Goal: Communication & Community: Answer question/provide support

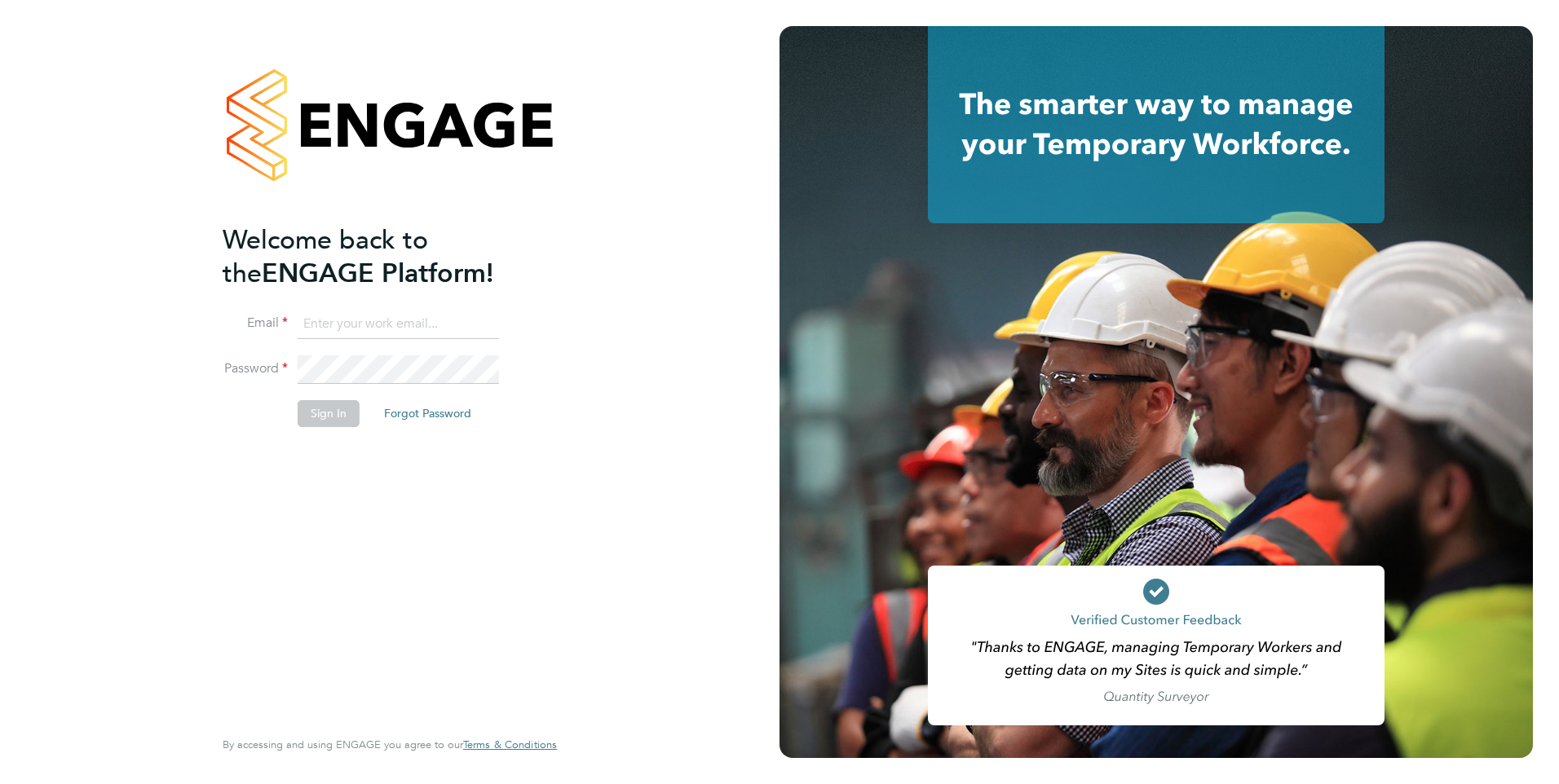
type input "[EMAIL_ADDRESS][DOMAIN_NAME]"
click at [315, 424] on button "Sign In" at bounding box center [328, 413] width 61 height 26
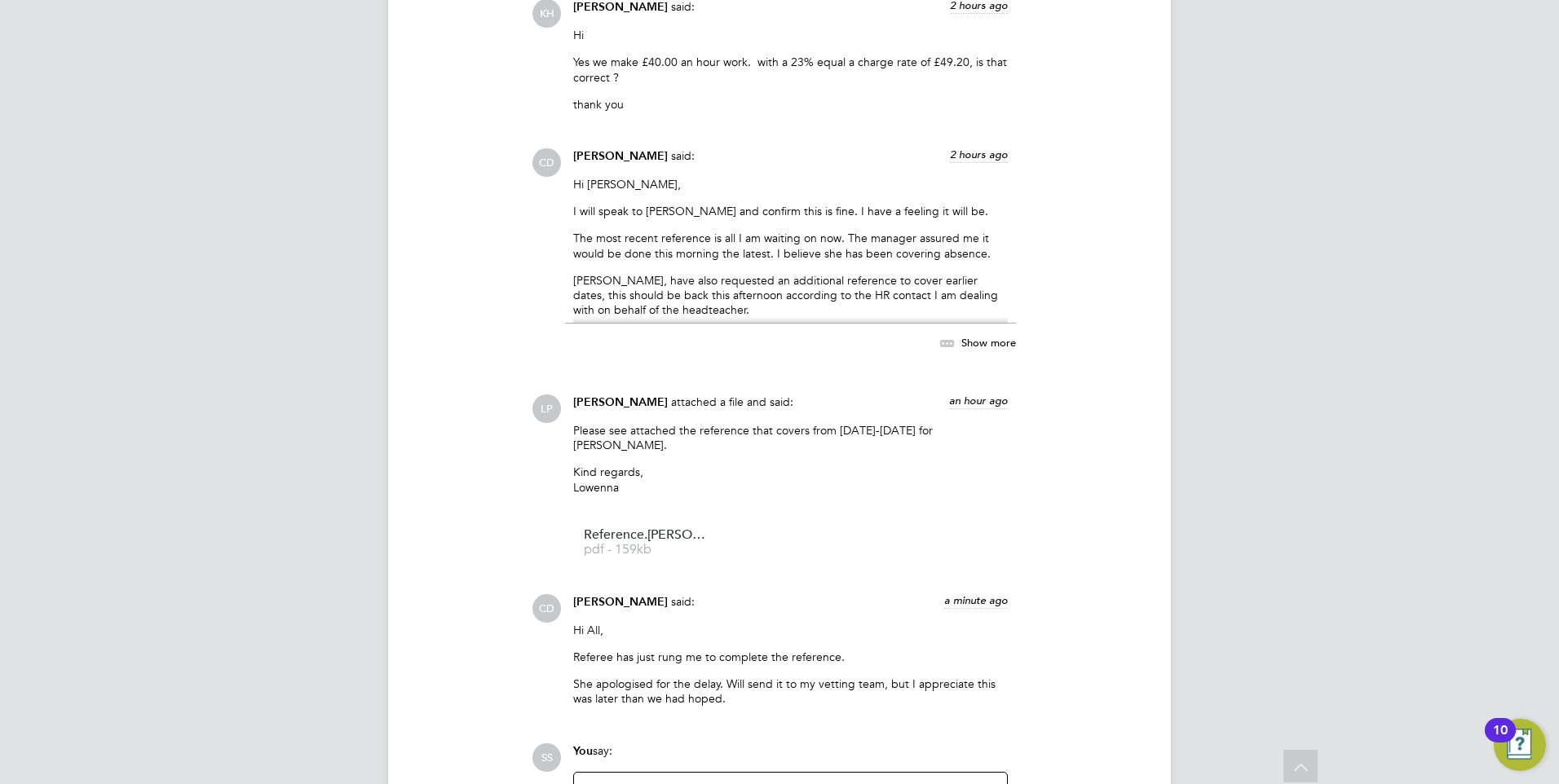
scroll to position [4428, 0]
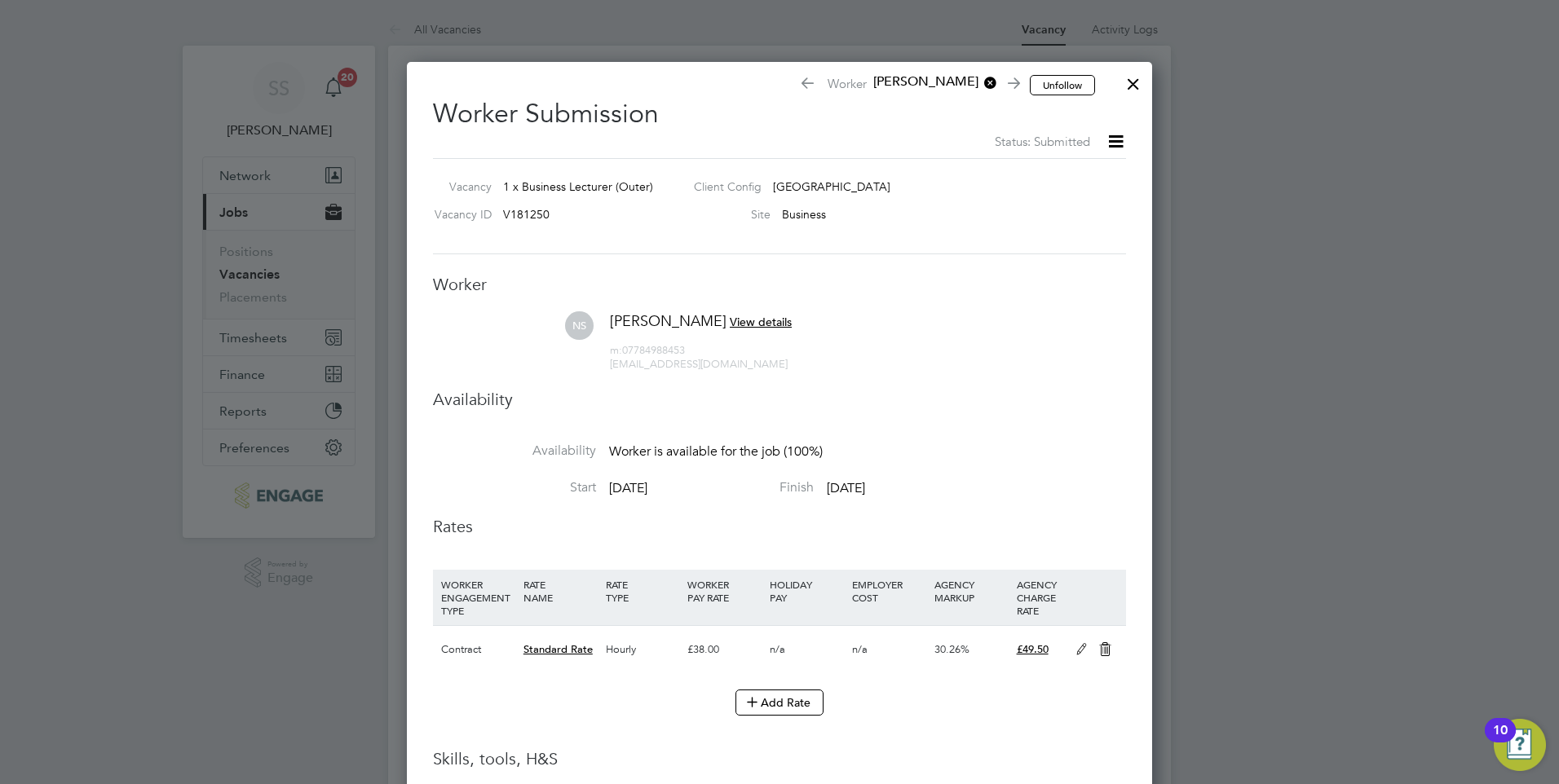
click at [1130, 82] on div at bounding box center [1134, 80] width 30 height 30
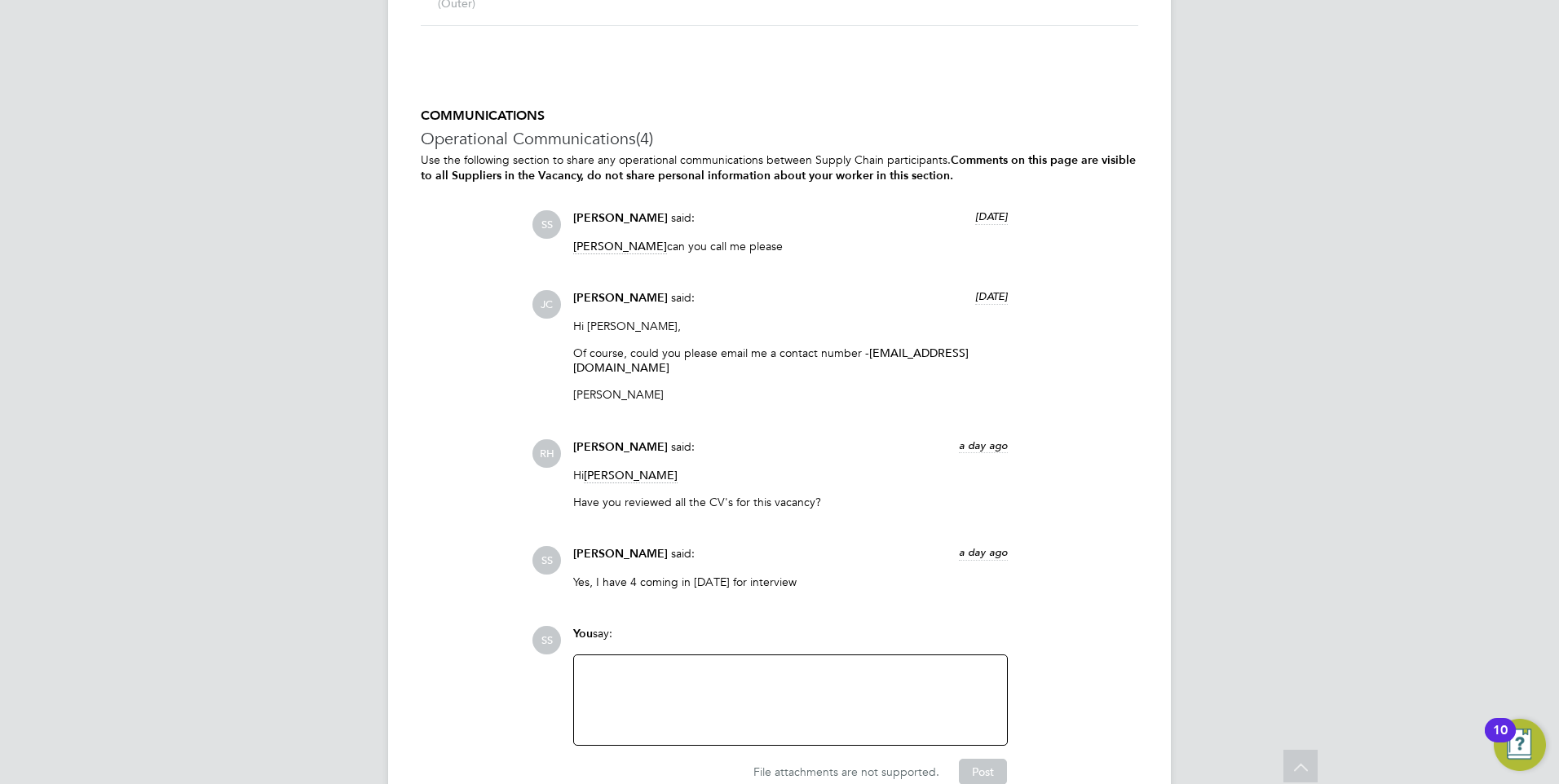
click at [635, 681] on div at bounding box center [790, 700] width 414 height 70
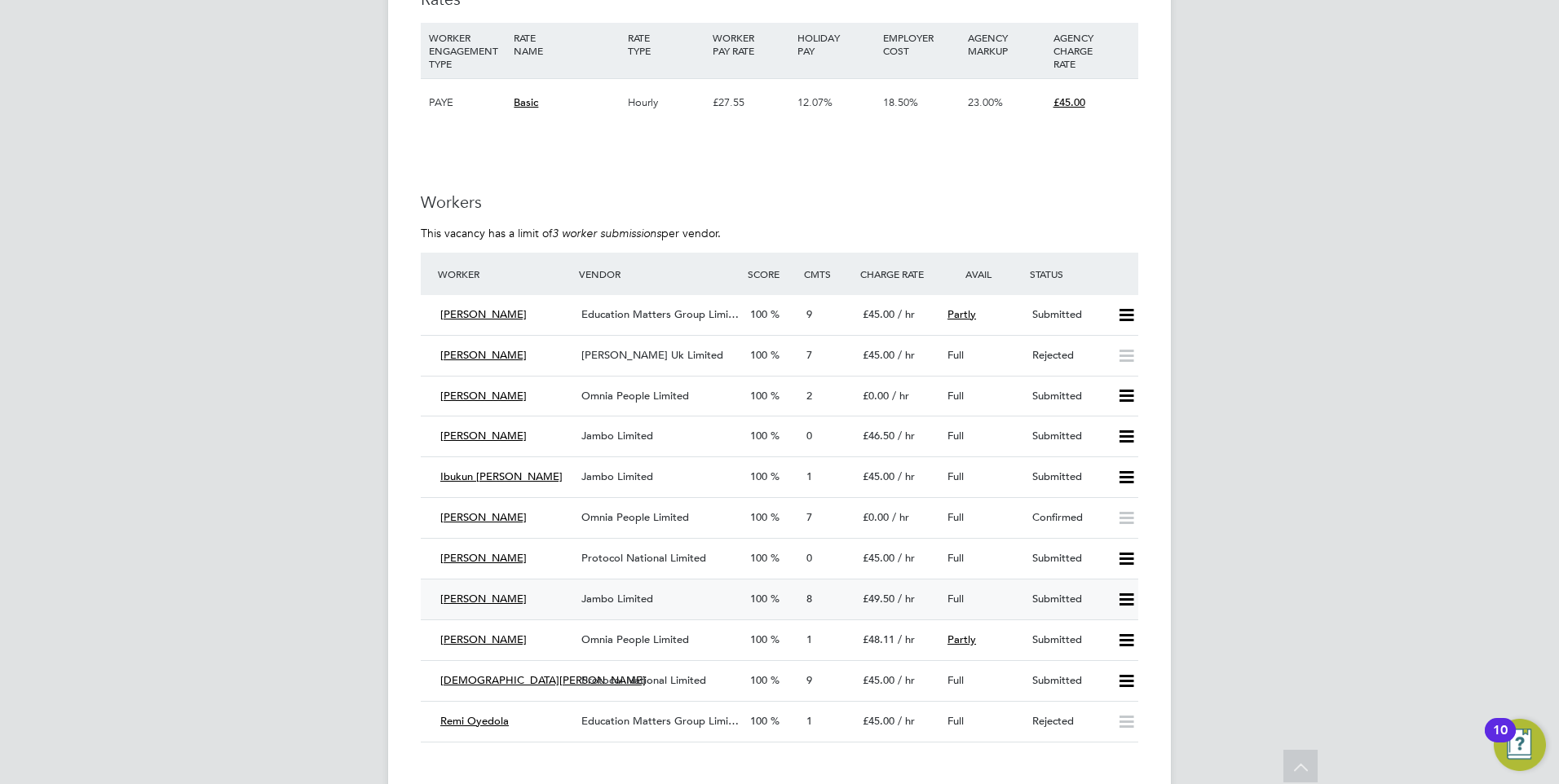
click at [682, 608] on div "Jambo Limited" at bounding box center [660, 599] width 169 height 27
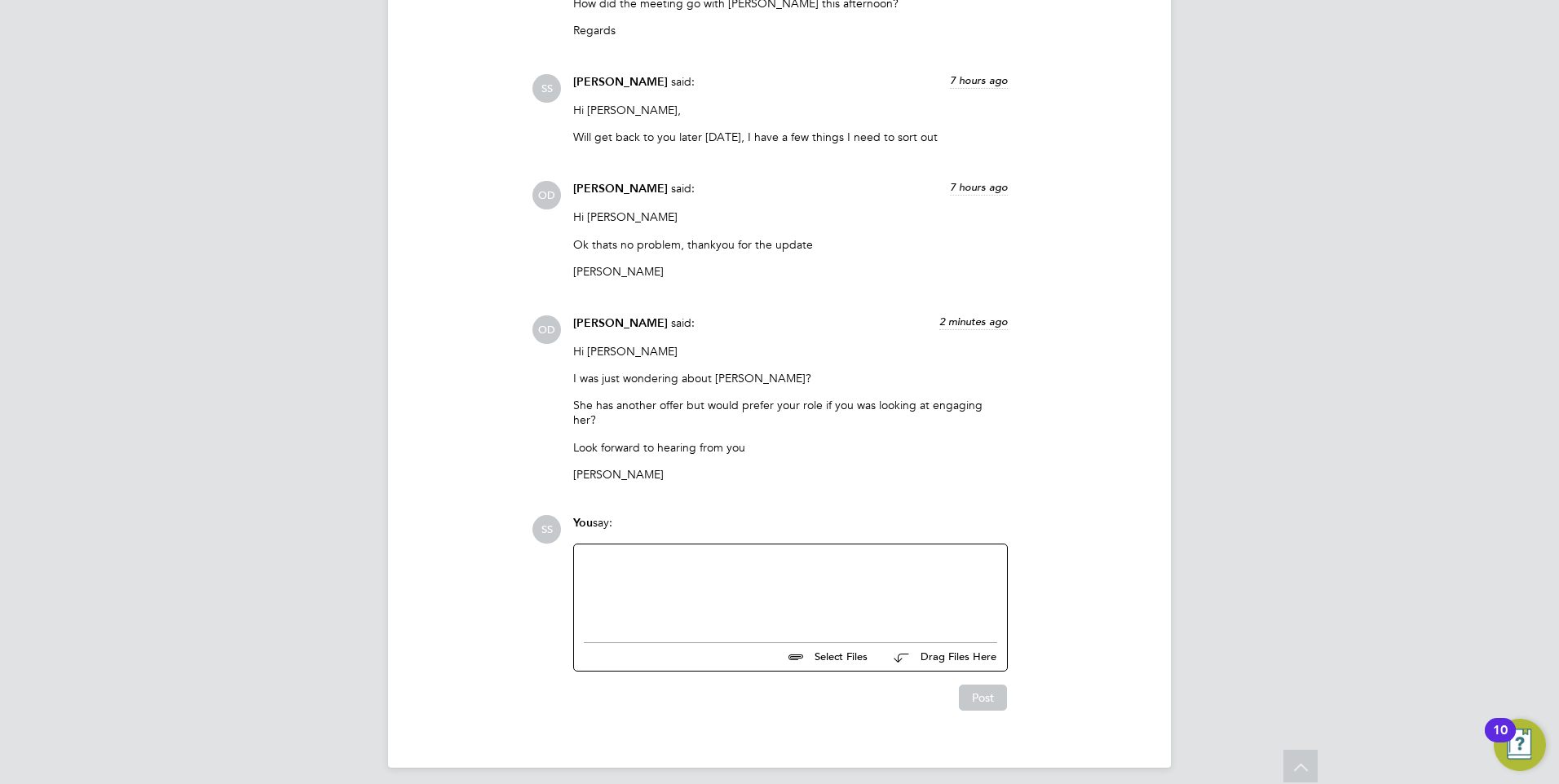
click at [699, 598] on div at bounding box center [790, 589] width 414 height 70
click at [823, 584] on div "I'm sorry for the delay, I am waiting on as resonse from a manager, when doe st…" at bounding box center [790, 599] width 414 height 30
click at [593, 590] on div "I'm sorry for the delay, I am waiting on as response from a manager, when doe s…" at bounding box center [790, 599] width 414 height 30
click at [984, 584] on div "I'm sorry for the delay, I am waiting on as response from a manager, when doe s…" at bounding box center [790, 599] width 414 height 30
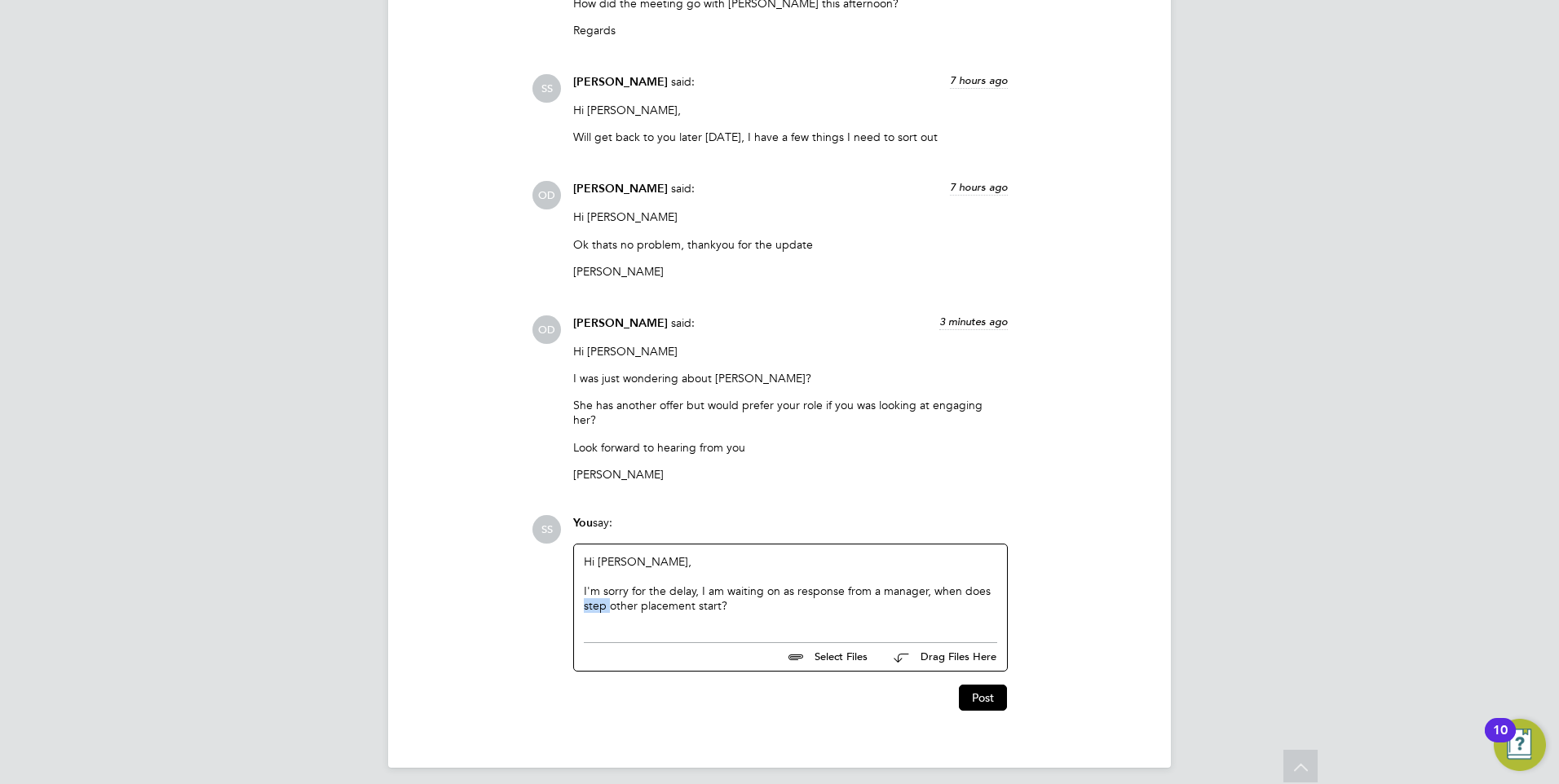
drag, startPoint x: 607, startPoint y: 599, endPoint x: 583, endPoint y: 593, distance: 24.7
click at [583, 593] on div "Hi Ollie, I'm sorry for the delay, I am waiting on as response from a manager, …" at bounding box center [790, 589] width 432 height 89
click at [737, 602] on div "I'm sorry for the delay, I am waiting on as response from a manager, when does …" at bounding box center [790, 599] width 414 height 30
click at [971, 684] on button "Post" at bounding box center [983, 697] width 48 height 26
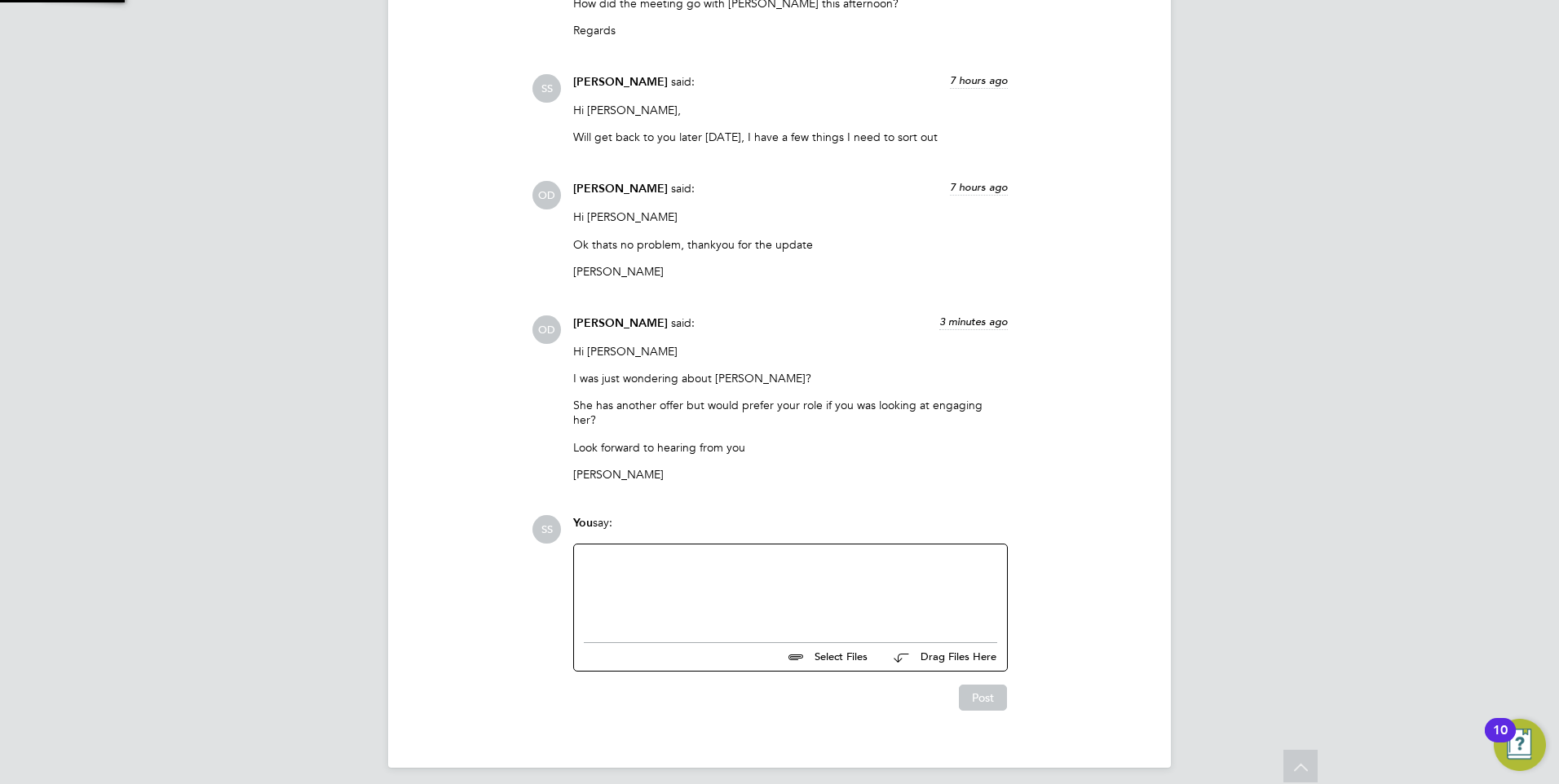
scroll to position [2297, 0]
